Goal: Task Accomplishment & Management: Manage account settings

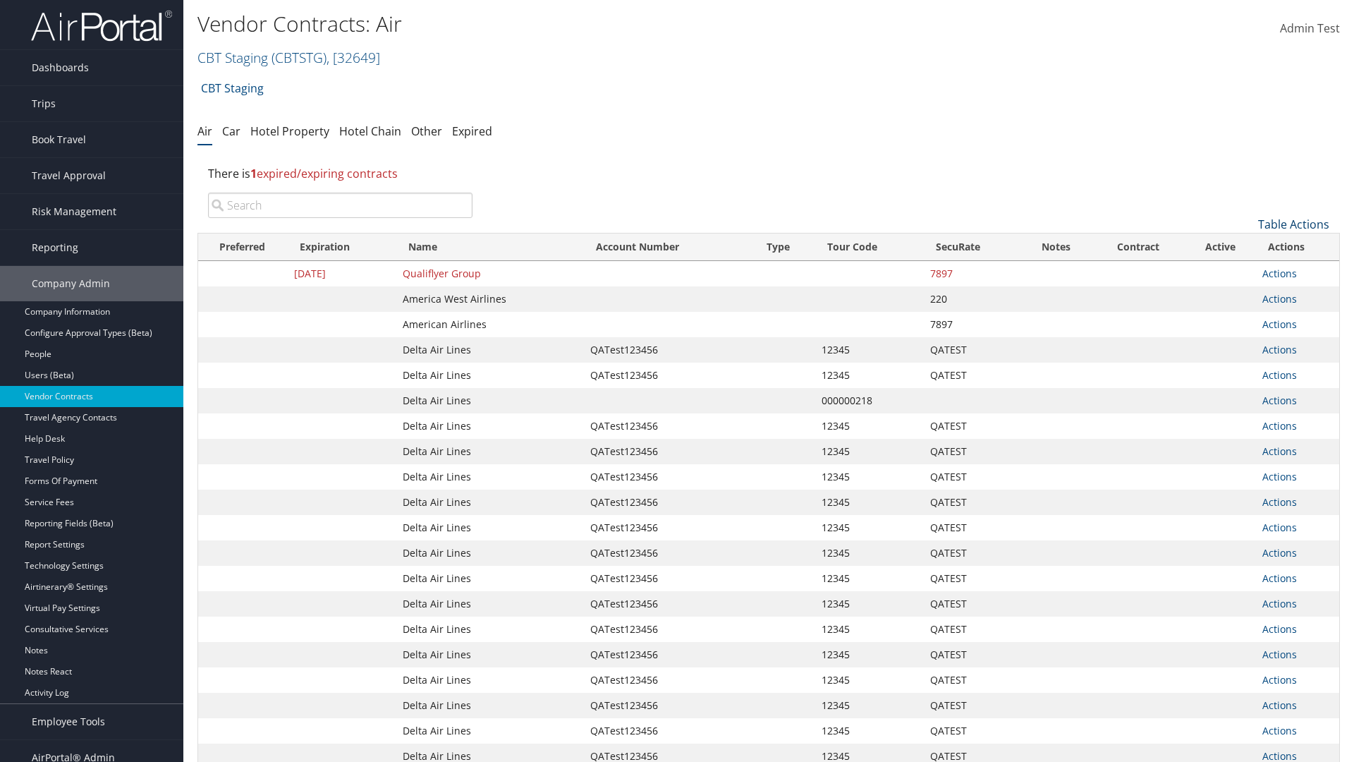
click at [1294, 224] on link "Table Actions" at bounding box center [1293, 225] width 71 height 16
click at [1246, 246] on link "Create New Contract" at bounding box center [1247, 246] width 186 height 24
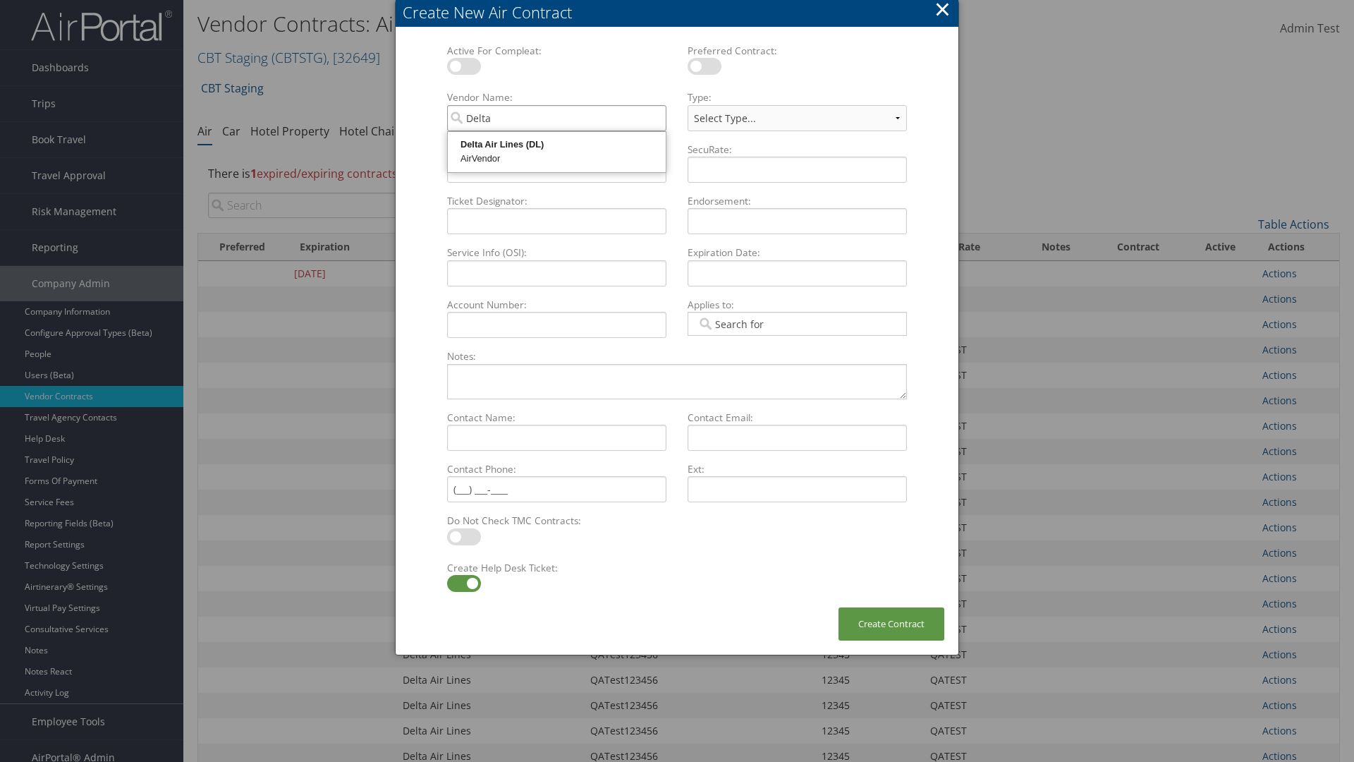
type input "Delta Air Lines"
select select "[object Object]"
type input "Delta Air Lines"
type input "QATest123456"
type input "12345"
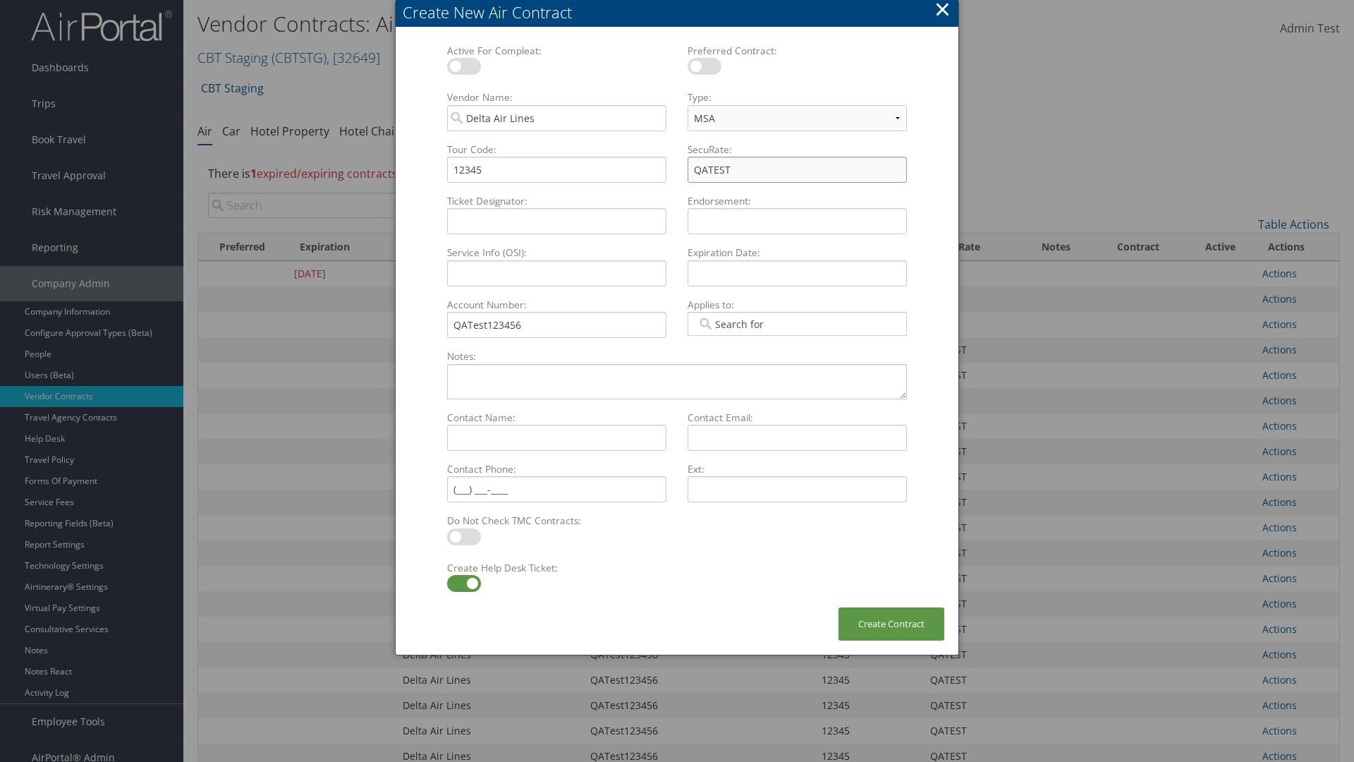
type input "QATEST"
click at [463, 583] on label at bounding box center [464, 583] width 34 height 17
click at [463, 583] on input "checkbox" at bounding box center [458, 585] width 9 height 9
checkbox input "false"
click at [892, 624] on button "Create Contract" at bounding box center [892, 623] width 106 height 33
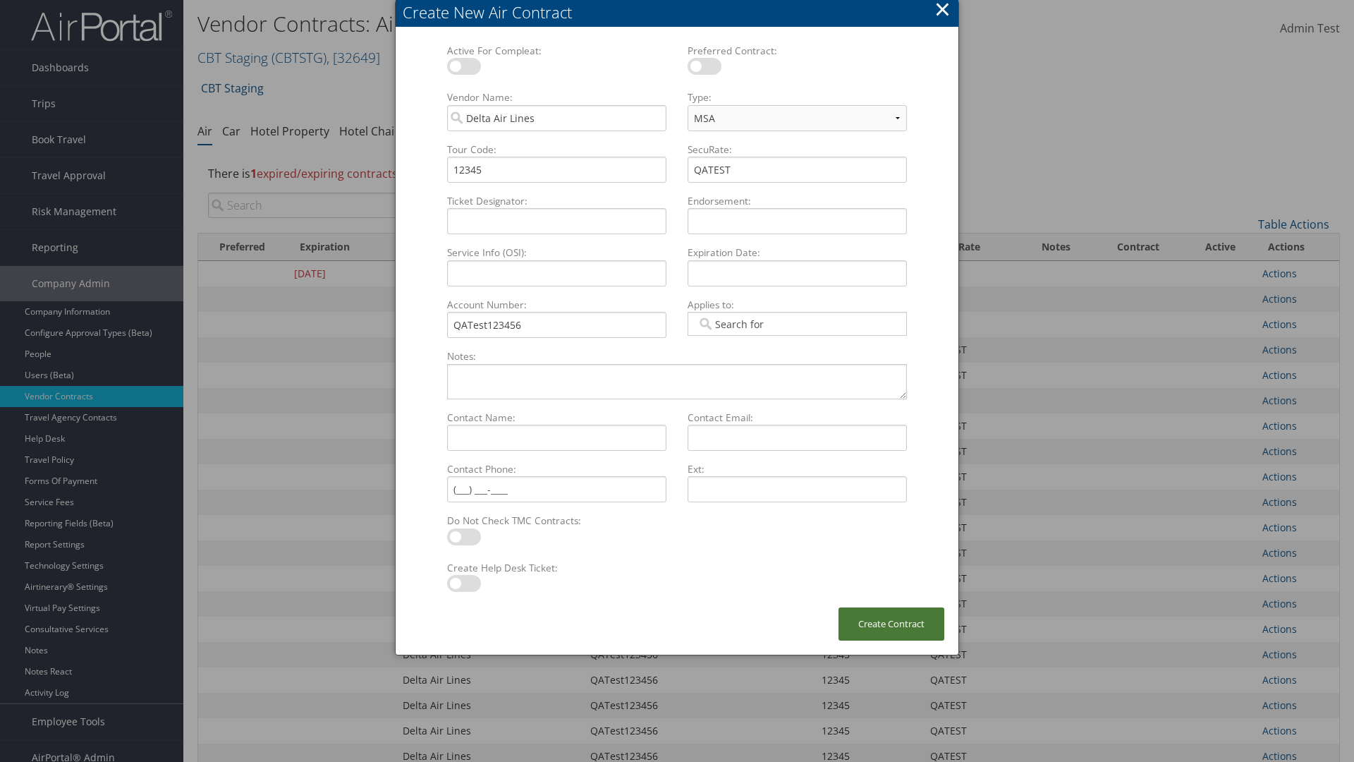
scroll to position [159, 0]
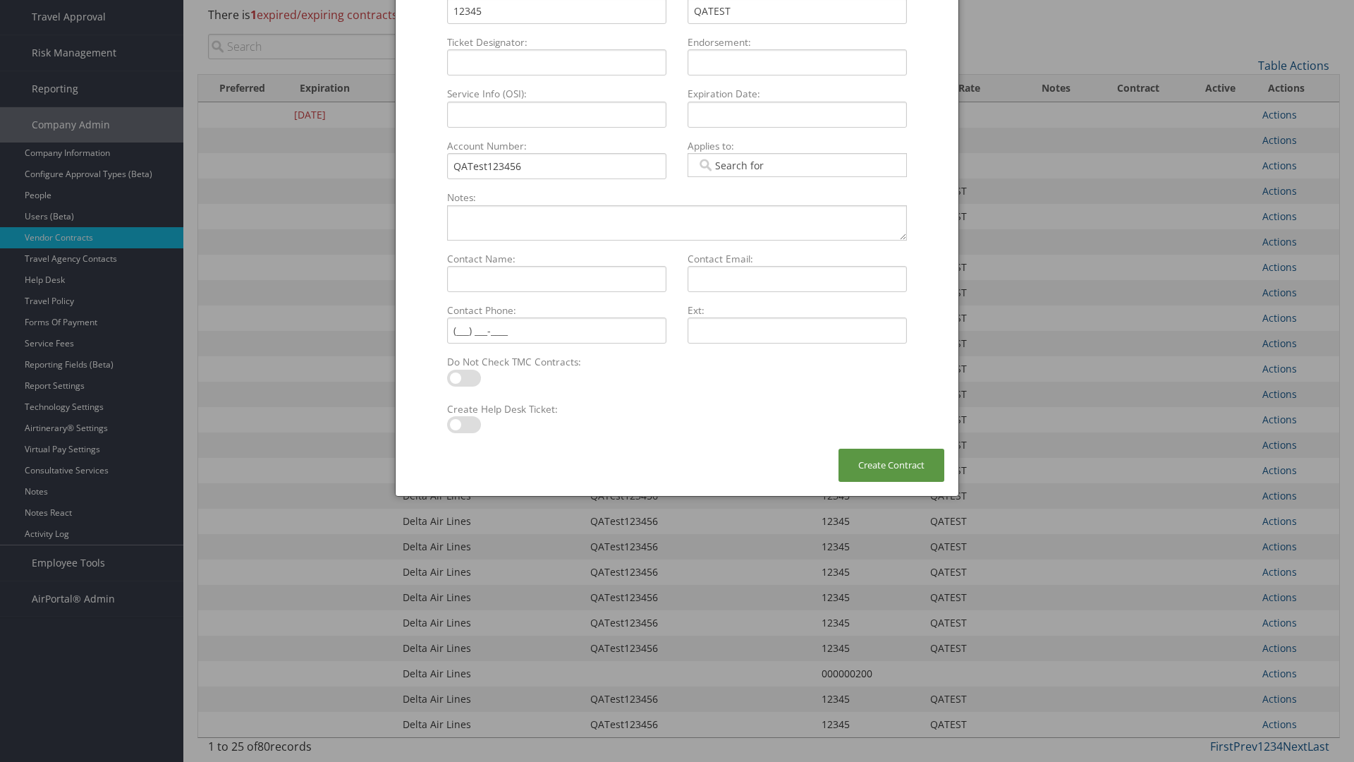
click at [340, 47] on input "search" at bounding box center [340, 46] width 265 height 25
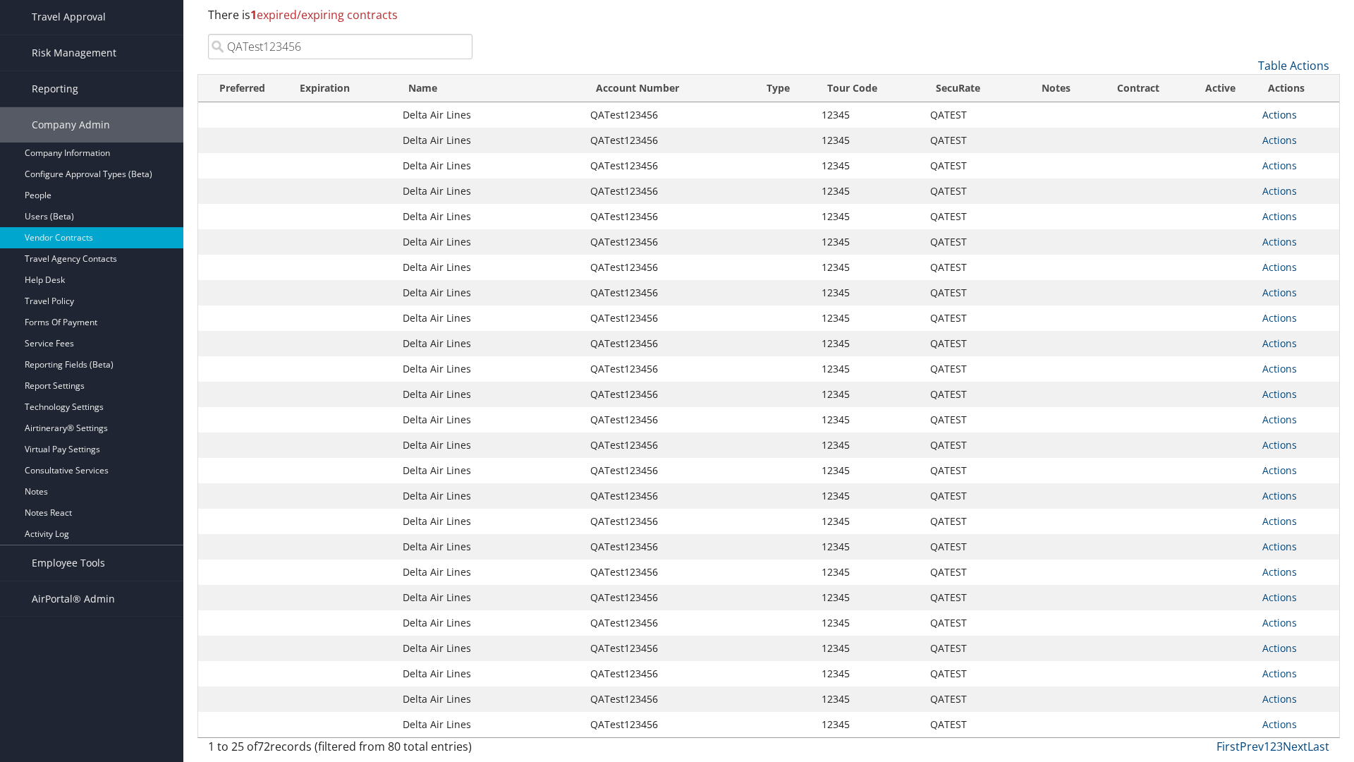
type input "QATest123456"
click at [1280, 114] on link "Actions" at bounding box center [1280, 114] width 35 height 13
click at [1304, 183] on link "Delete" at bounding box center [1303, 183] width 81 height 24
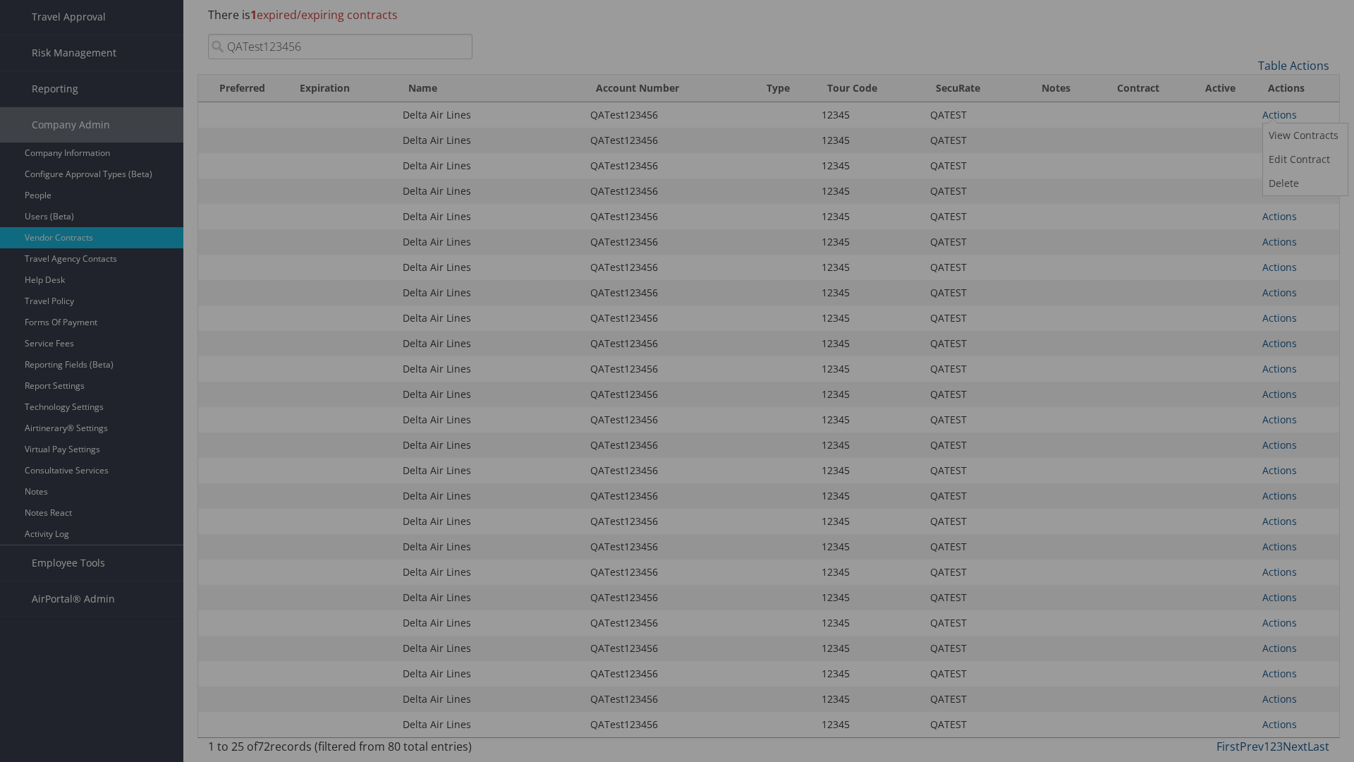
click at [0, 0] on button "Delete" at bounding box center [0, 0] width 0 height 0
